Goal: Information Seeking & Learning: Learn about a topic

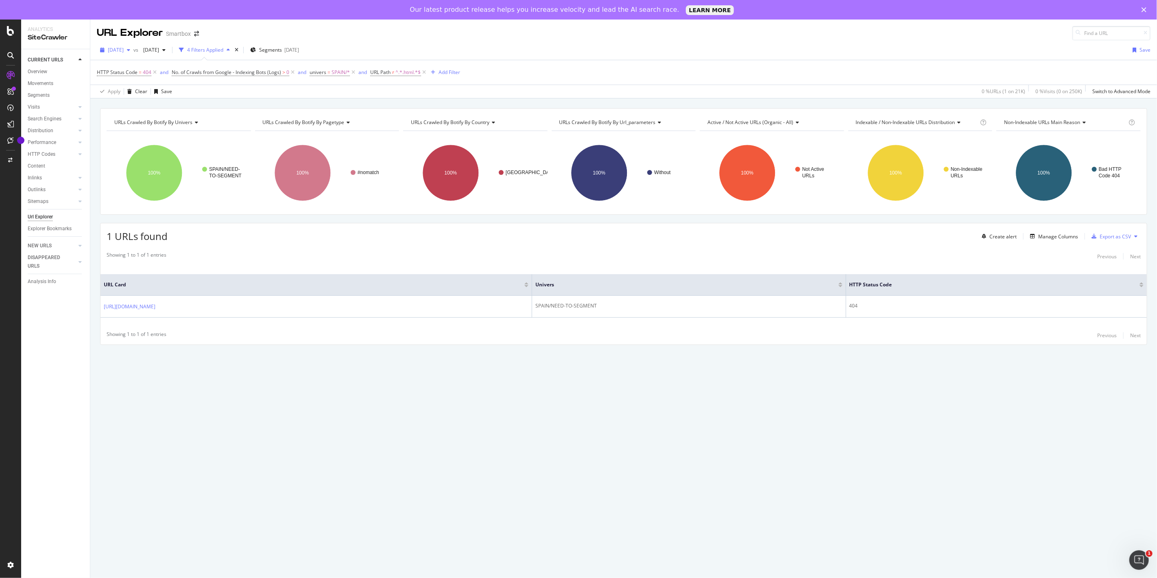
click at [124, 48] on span "[DATE]" at bounding box center [116, 49] width 16 height 7
click at [144, 80] on div "[DATE]" at bounding box center [130, 78] width 42 height 7
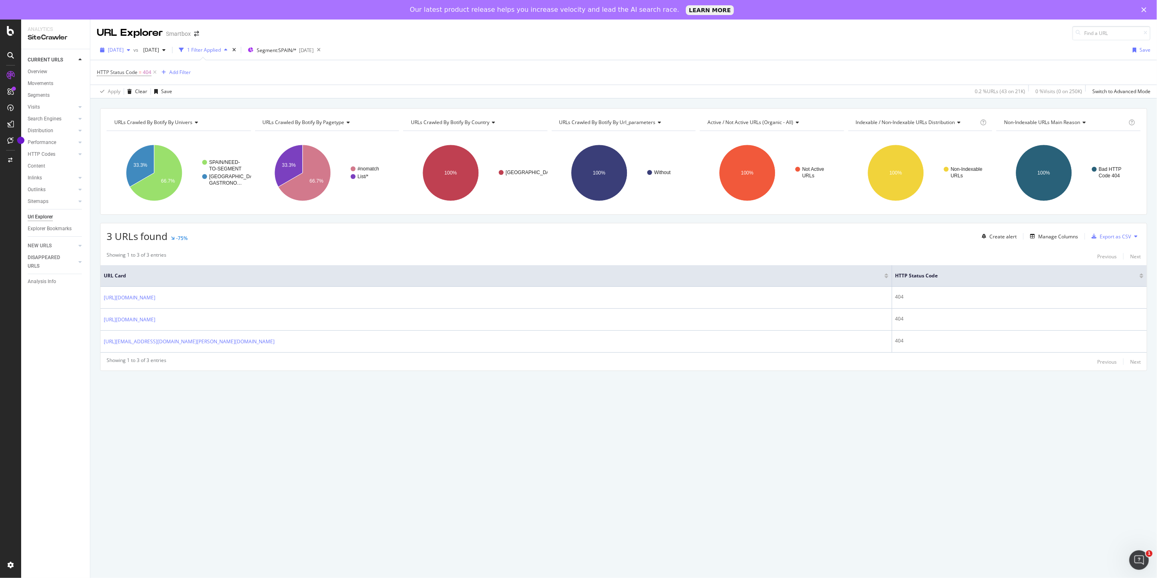
click at [124, 49] on span "[DATE]" at bounding box center [116, 49] width 16 height 7
click at [156, 81] on div "21.0K URLs" at bounding box center [168, 78] width 25 height 7
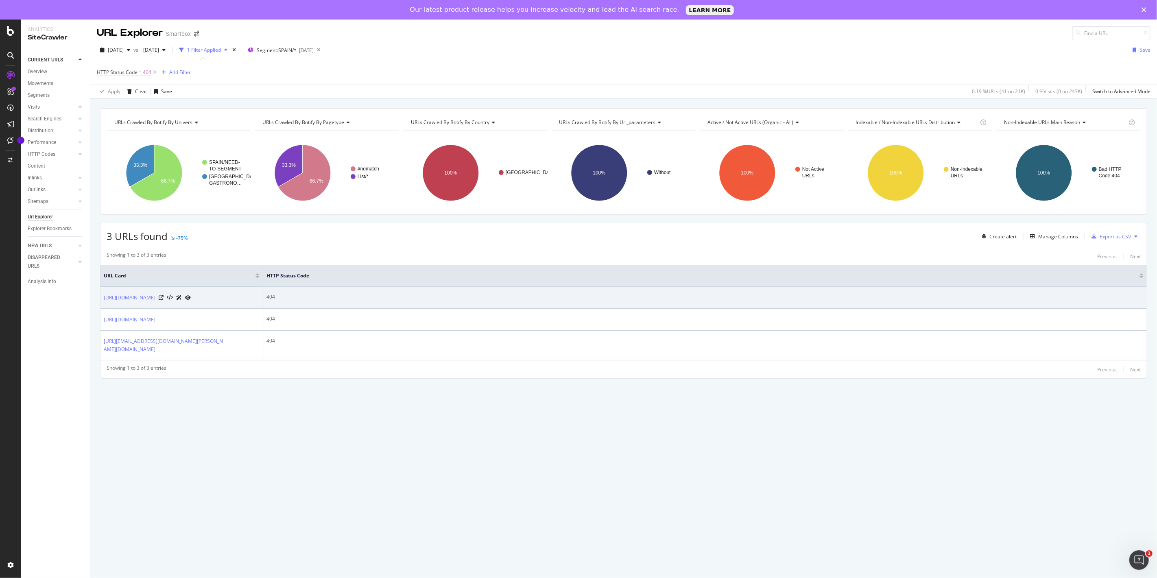
click at [182, 300] on icon at bounding box center [179, 297] width 6 height 5
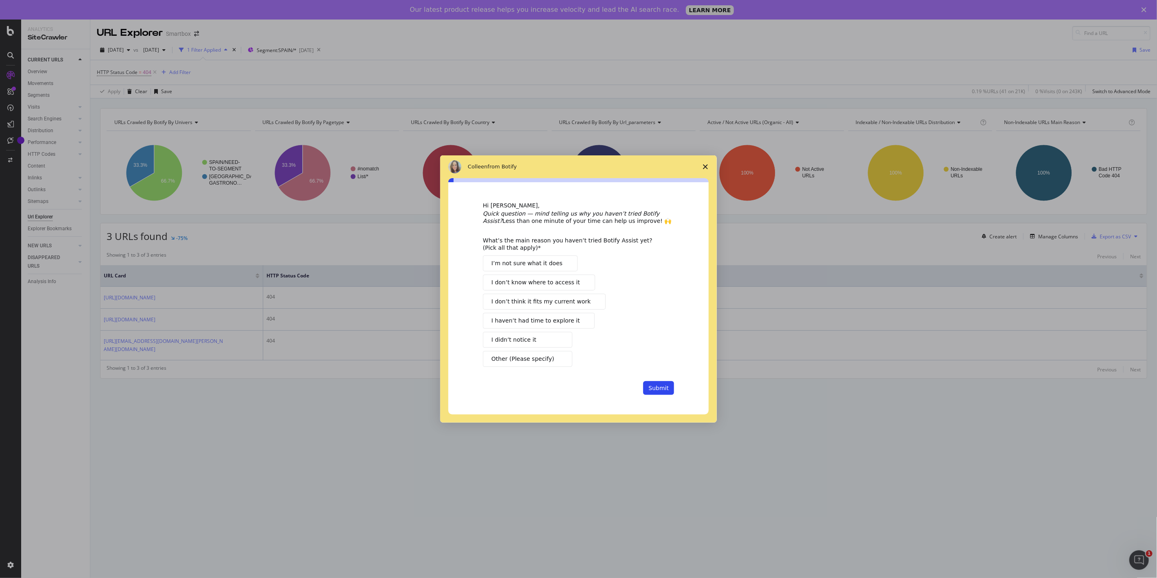
click at [704, 164] on span "Close survey" at bounding box center [705, 166] width 23 height 23
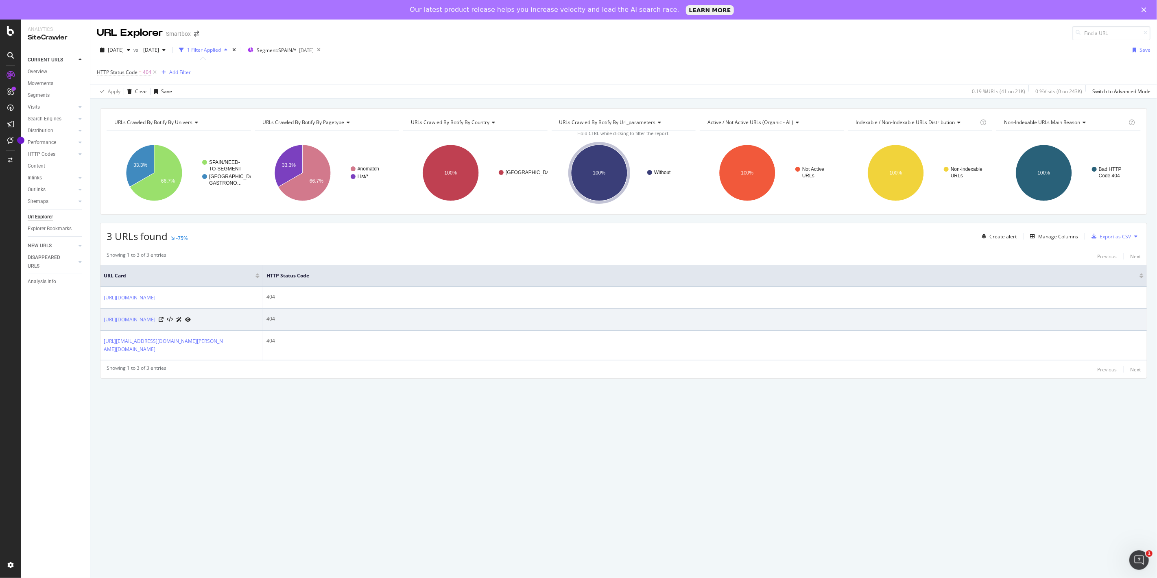
click at [182, 322] on icon at bounding box center [179, 319] width 6 height 5
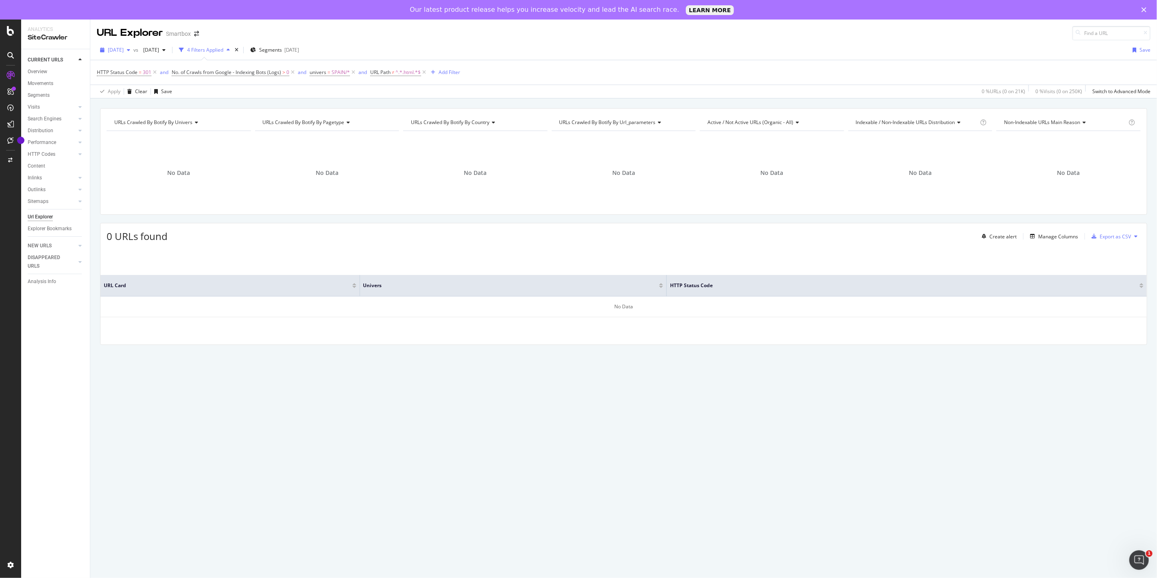
click at [124, 49] on span "[DATE]" at bounding box center [116, 49] width 16 height 7
click at [130, 77] on div "[DATE]" at bounding box center [130, 78] width 42 height 7
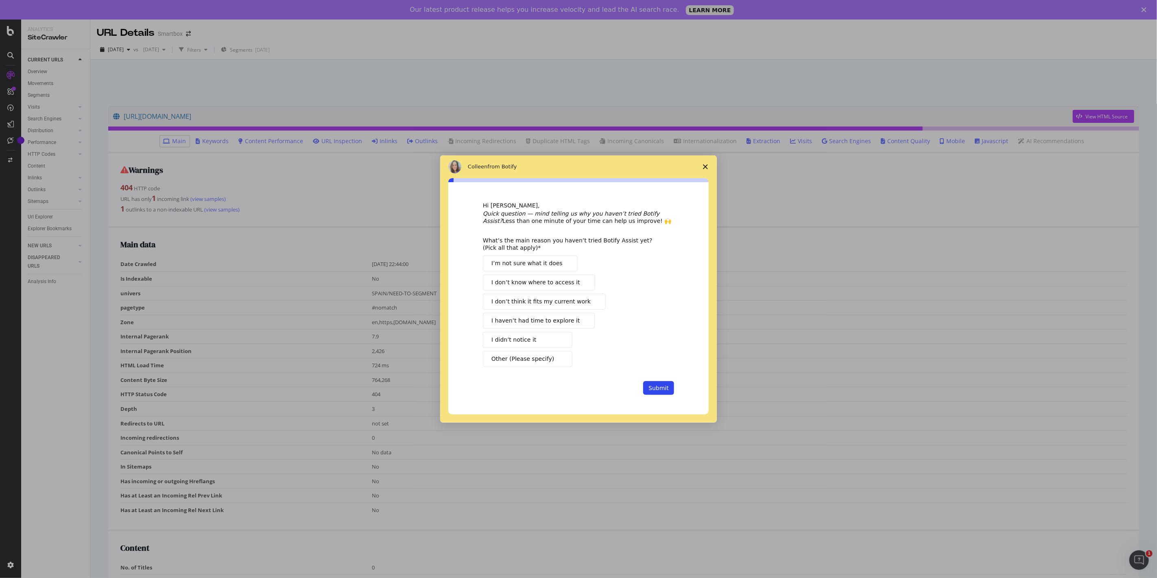
click at [704, 167] on icon "Close survey" at bounding box center [705, 166] width 5 height 5
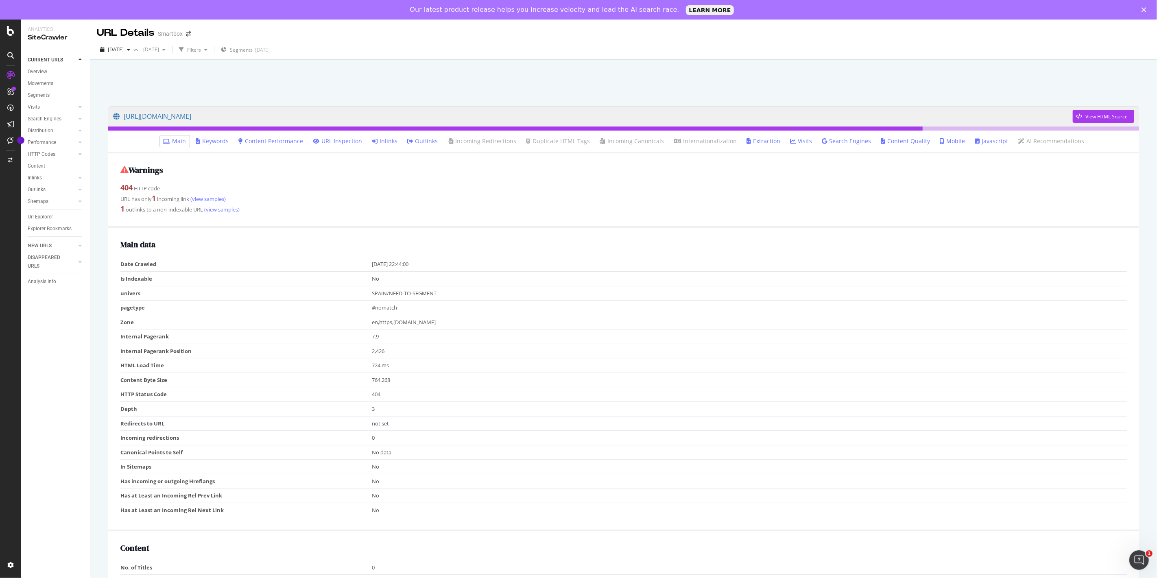
click at [392, 141] on link "Inlinks" at bounding box center [385, 141] width 26 height 8
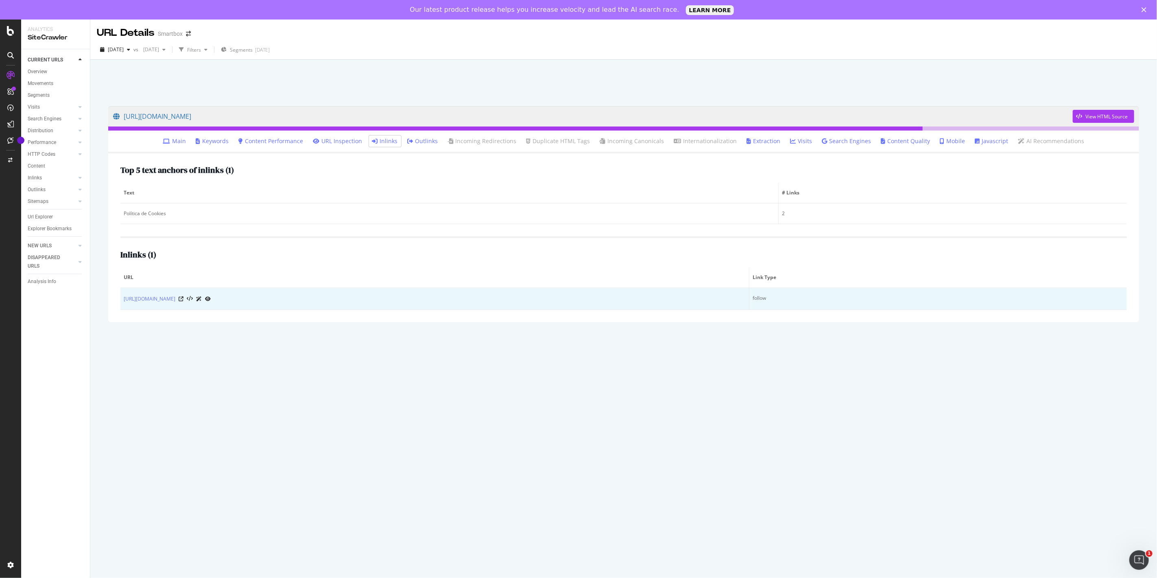
click at [202, 299] on icon at bounding box center [199, 299] width 6 height 5
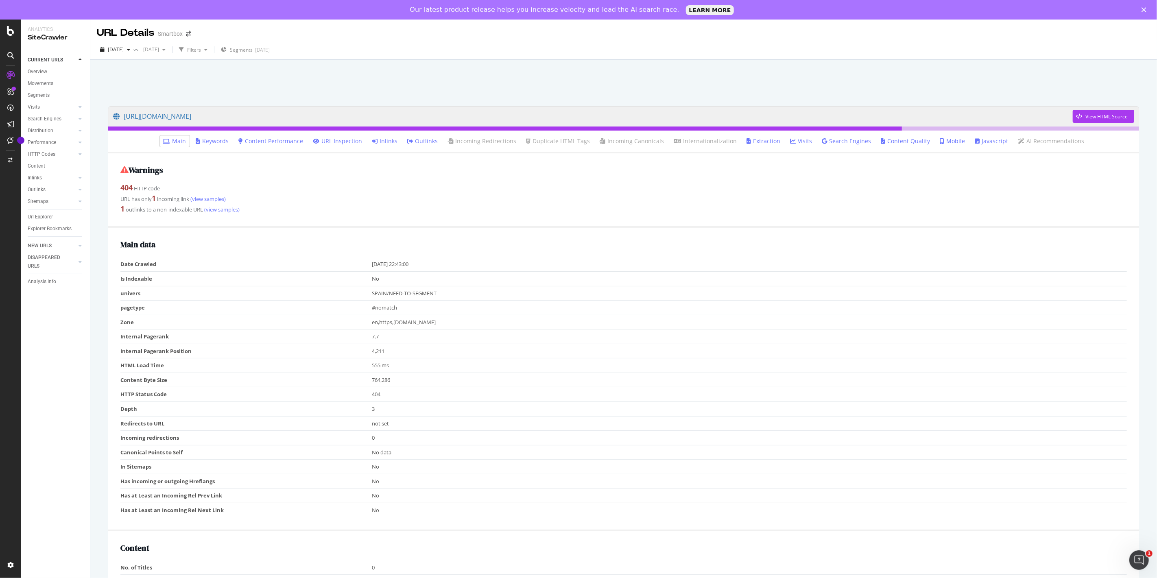
click at [378, 142] on icon at bounding box center [375, 141] width 6 height 6
